Goal: Navigation & Orientation: Go to known website

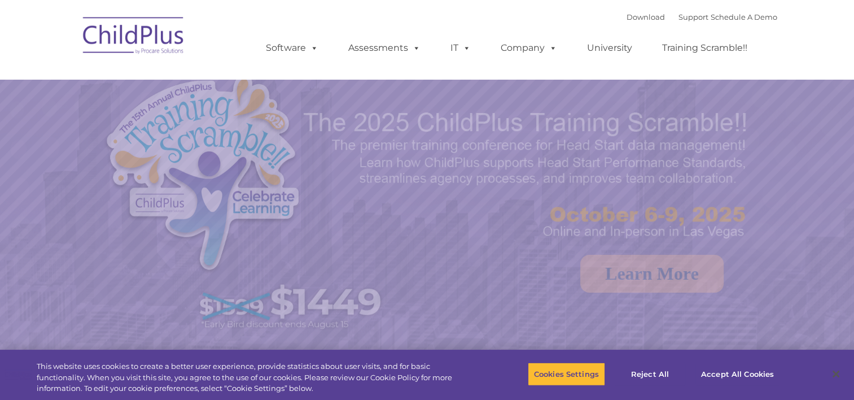
select select "MEDIUM"
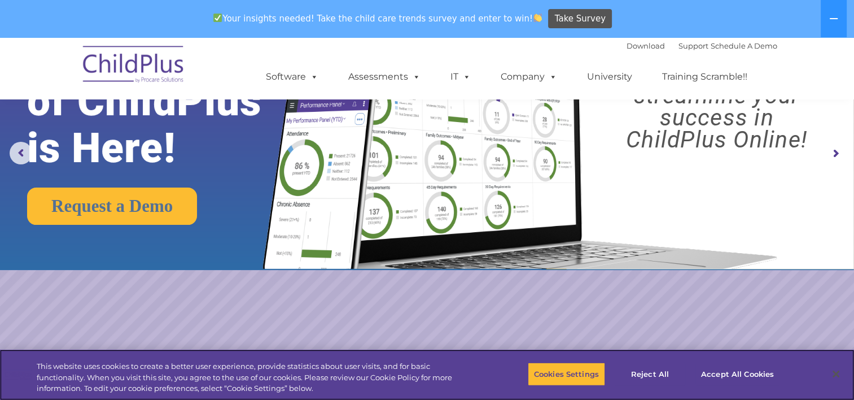
scroll to position [149, 0]
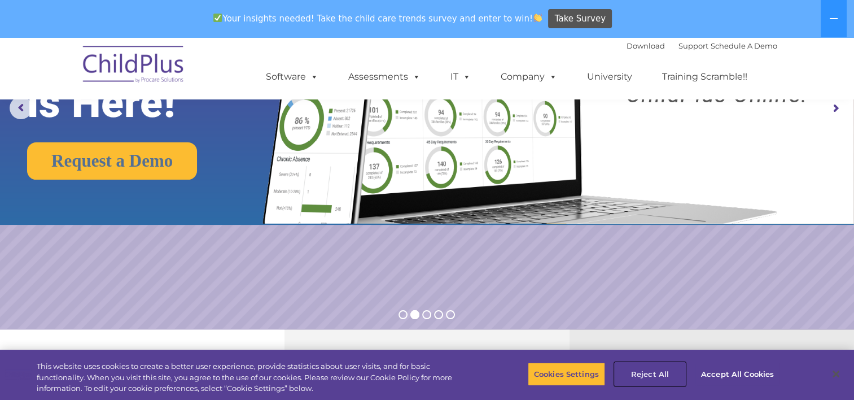
click at [649, 374] on button "Reject All" at bounding box center [650, 374] width 71 height 24
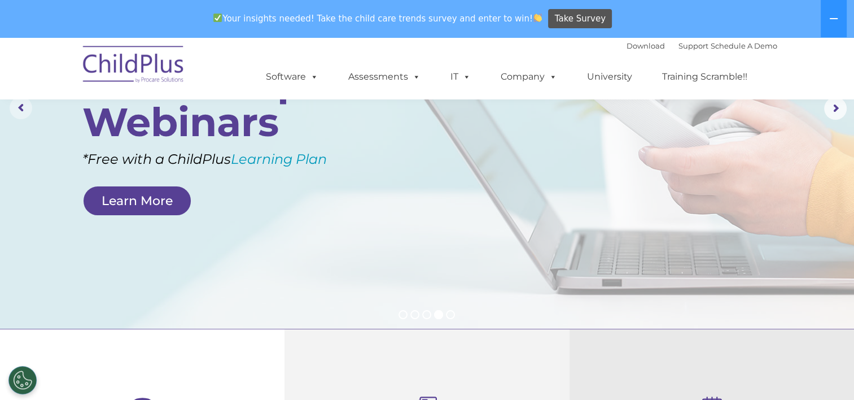
click at [23, 111] on rs-arrow at bounding box center [21, 108] width 23 height 23
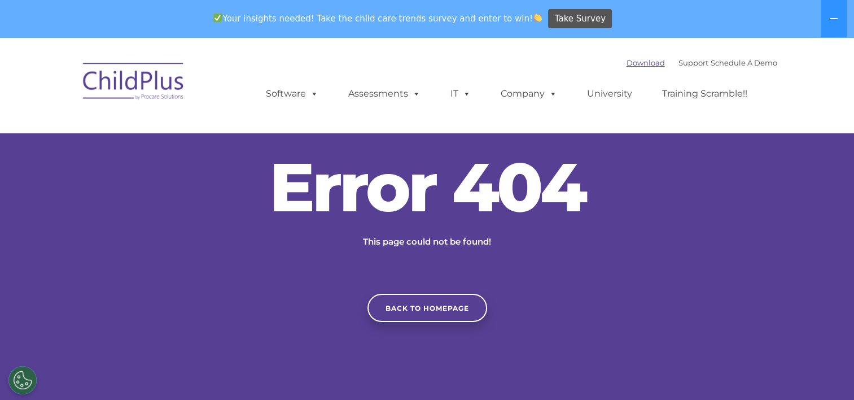
click at [627, 59] on link "Download" at bounding box center [646, 62] width 38 height 9
